Goal: Task Accomplishment & Management: Use online tool/utility

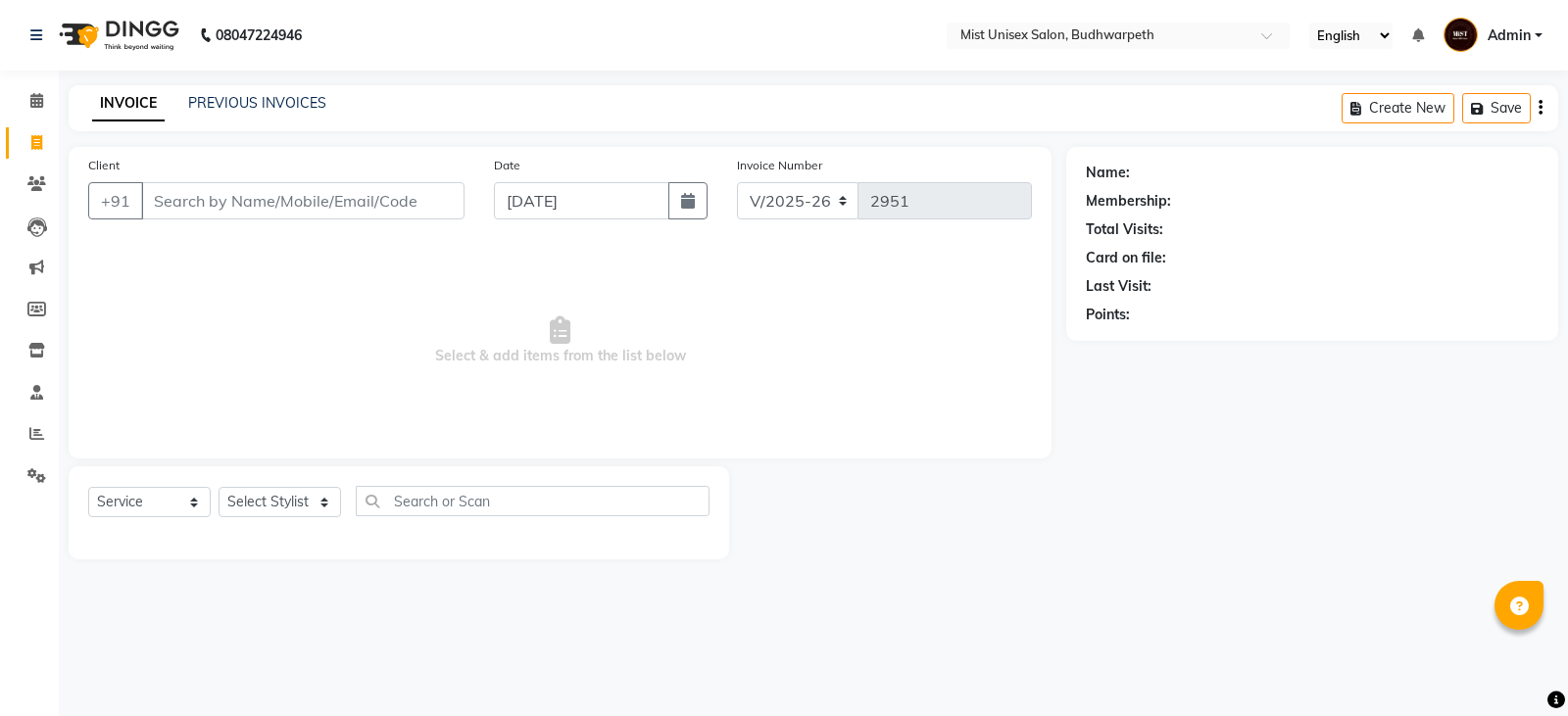
select select "5227"
select select "service"
select select "5227"
select select "service"
